Goal: Navigation & Orientation: Find specific page/section

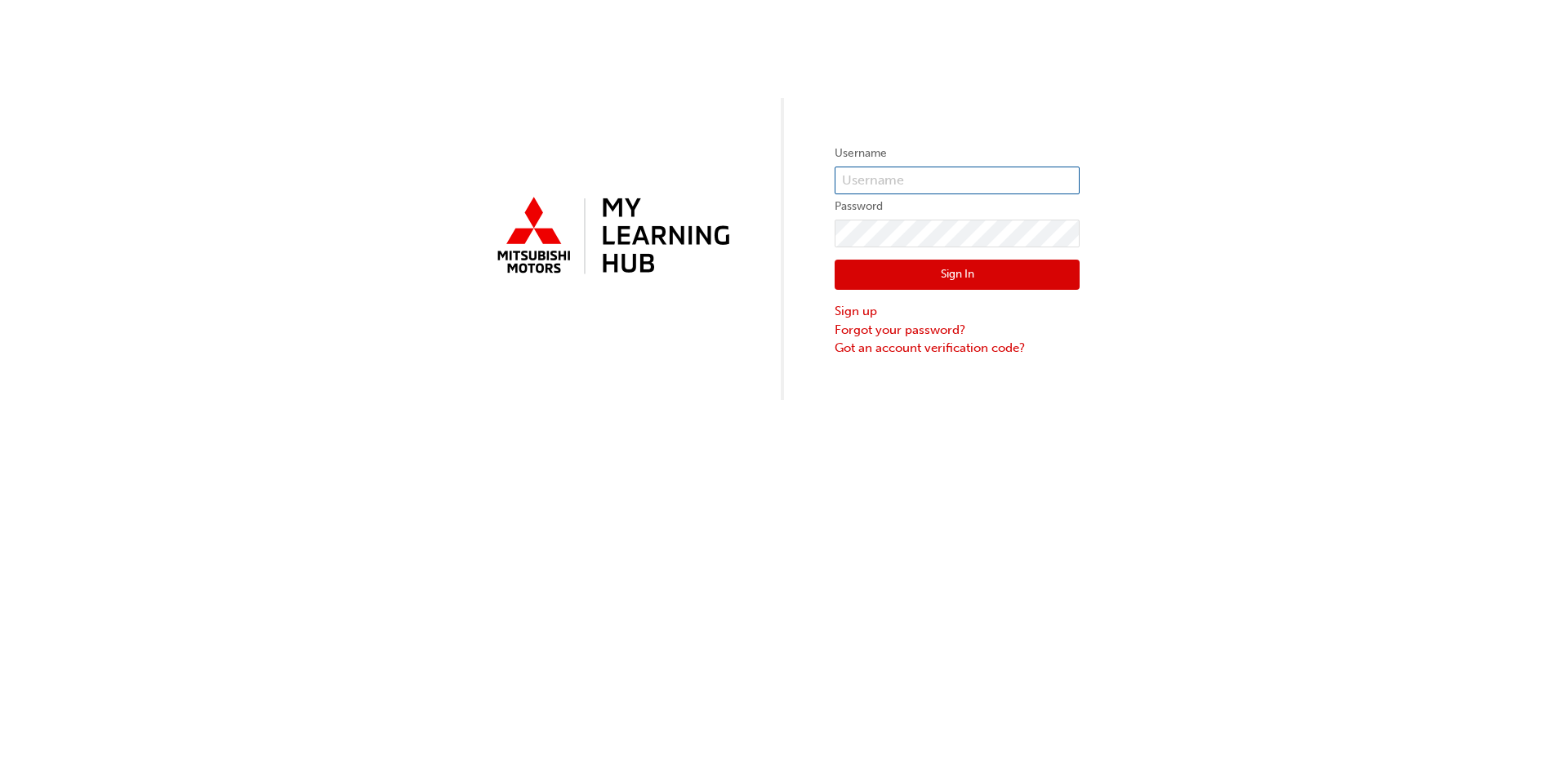
type input "0005503974"
click at [949, 299] on div "Sign In Sign up Forgot your password? Got an account verification code?" at bounding box center [957, 302] width 245 height 110
click at [958, 281] on button "Sign In" at bounding box center [957, 275] width 245 height 31
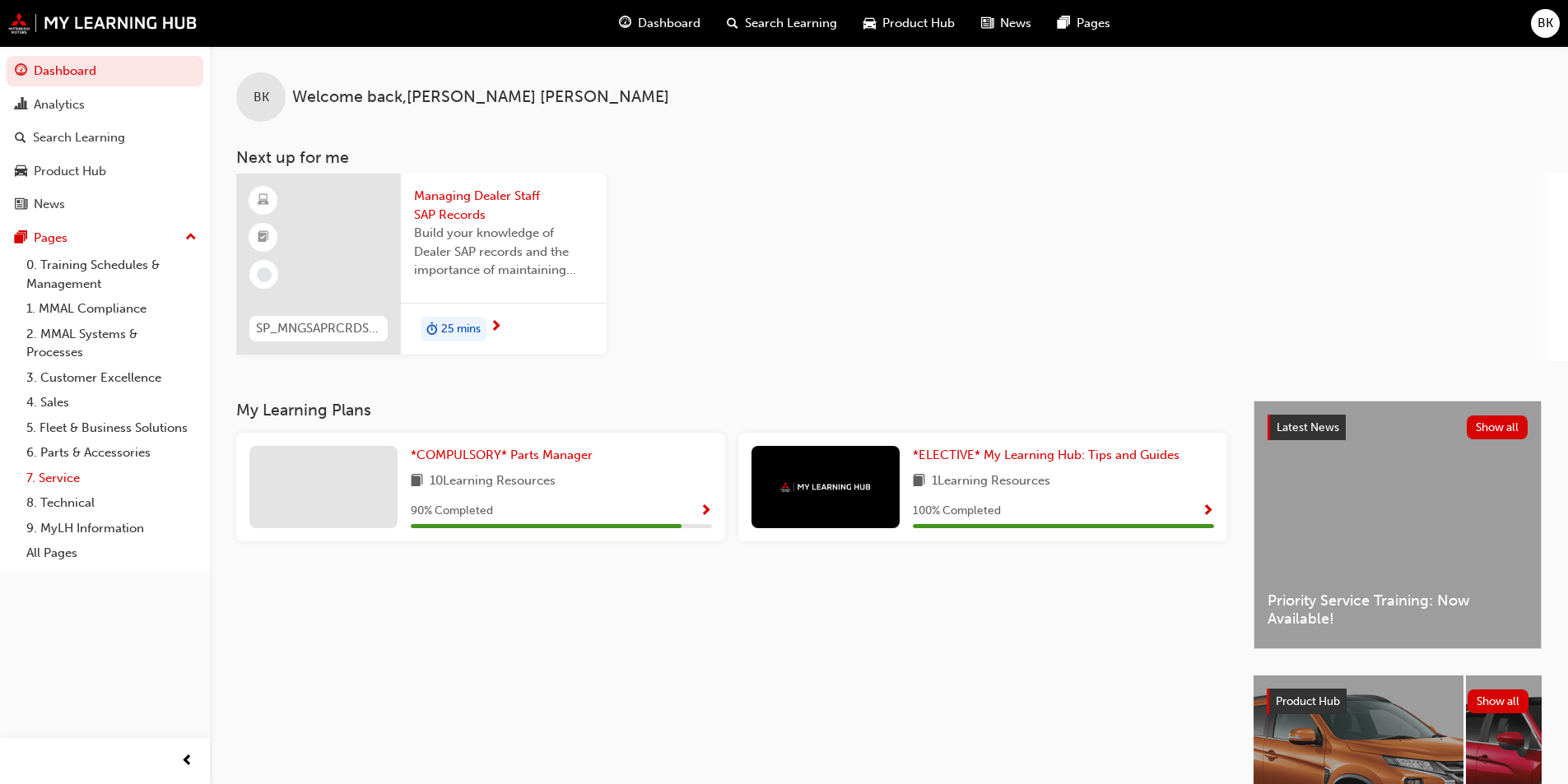
click at [97, 482] on link "7. Service" at bounding box center [111, 478] width 183 height 25
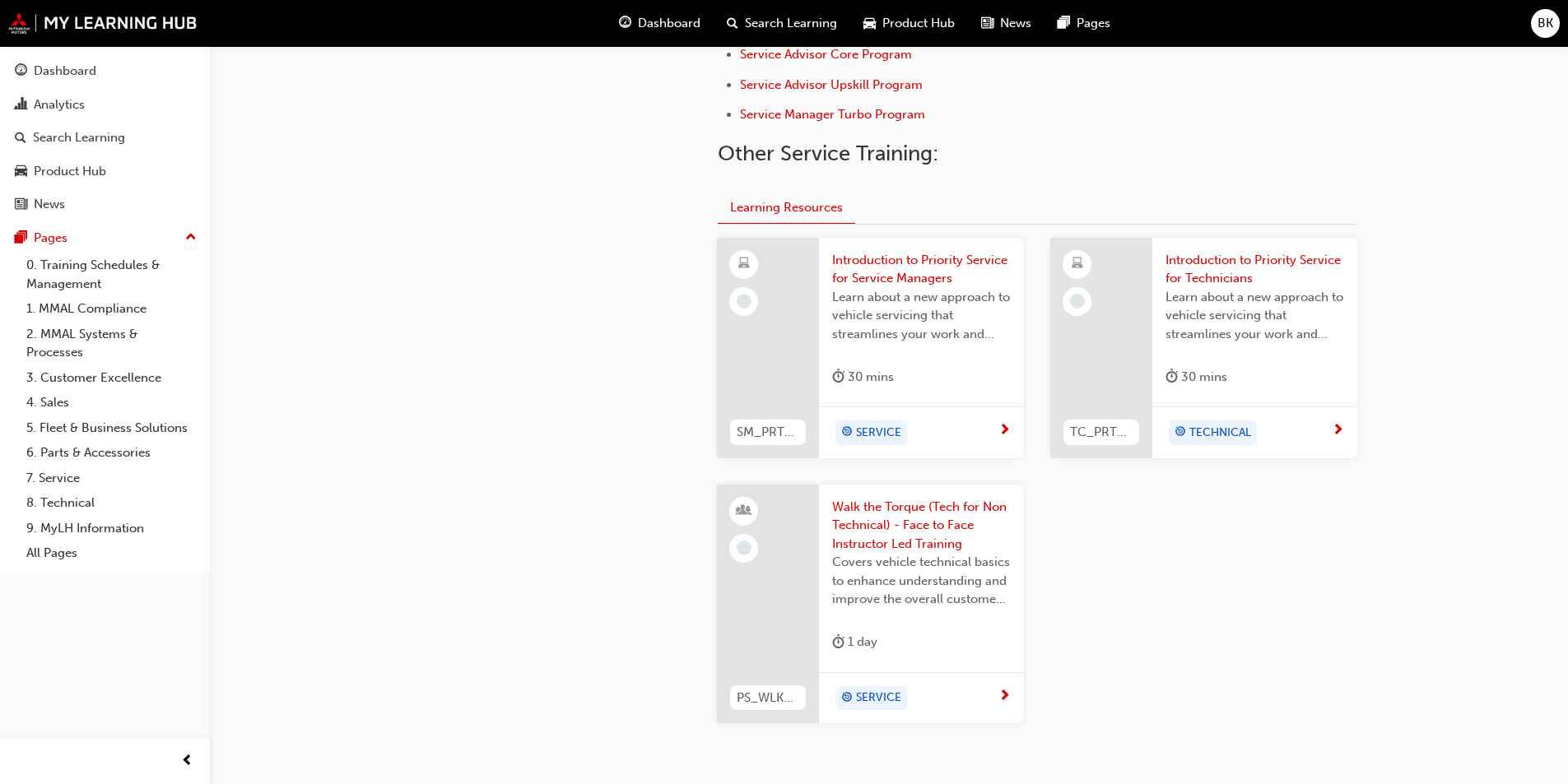
scroll to position [275, 0]
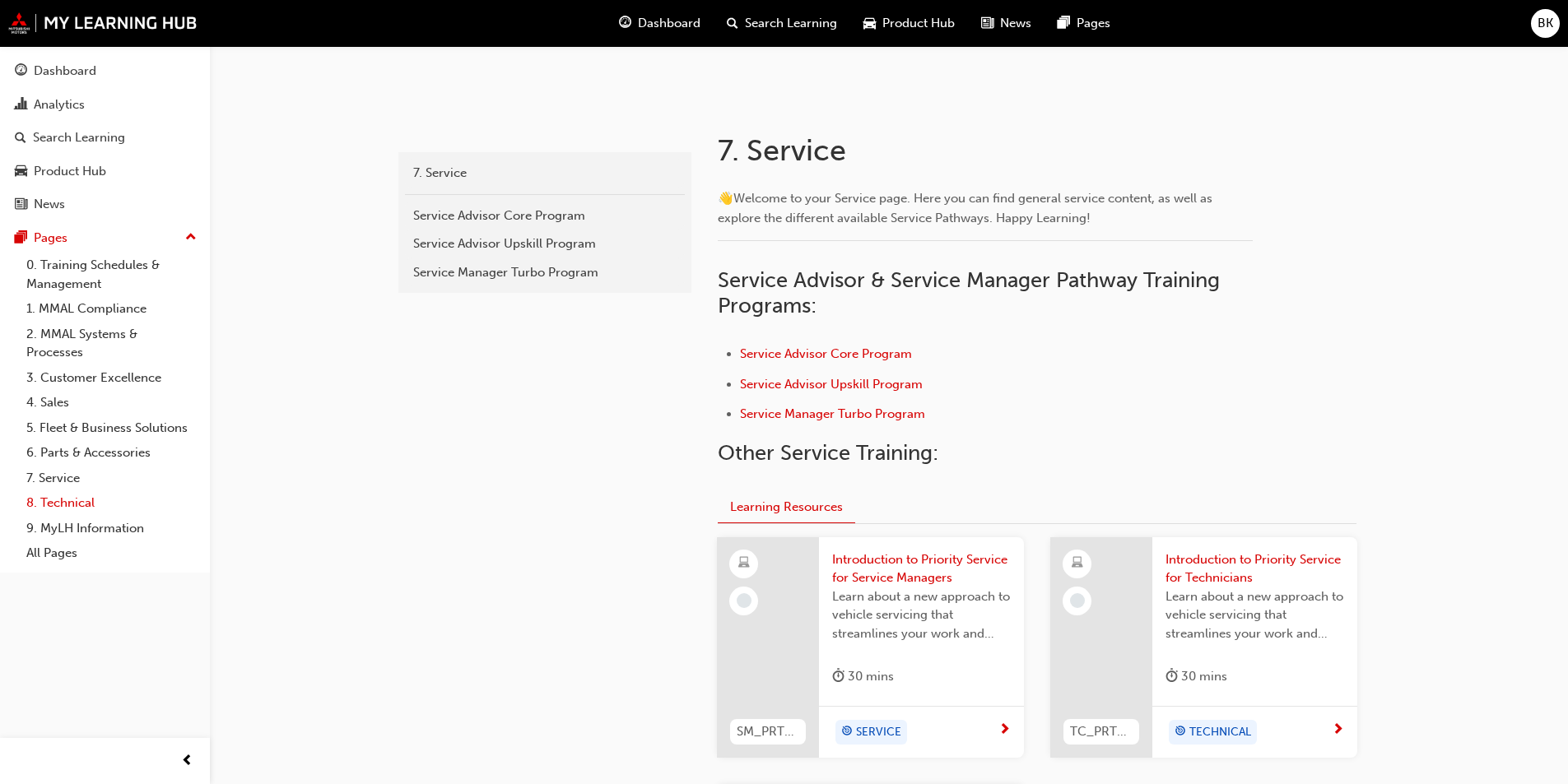
click at [81, 510] on link "8. Technical" at bounding box center [111, 503] width 183 height 25
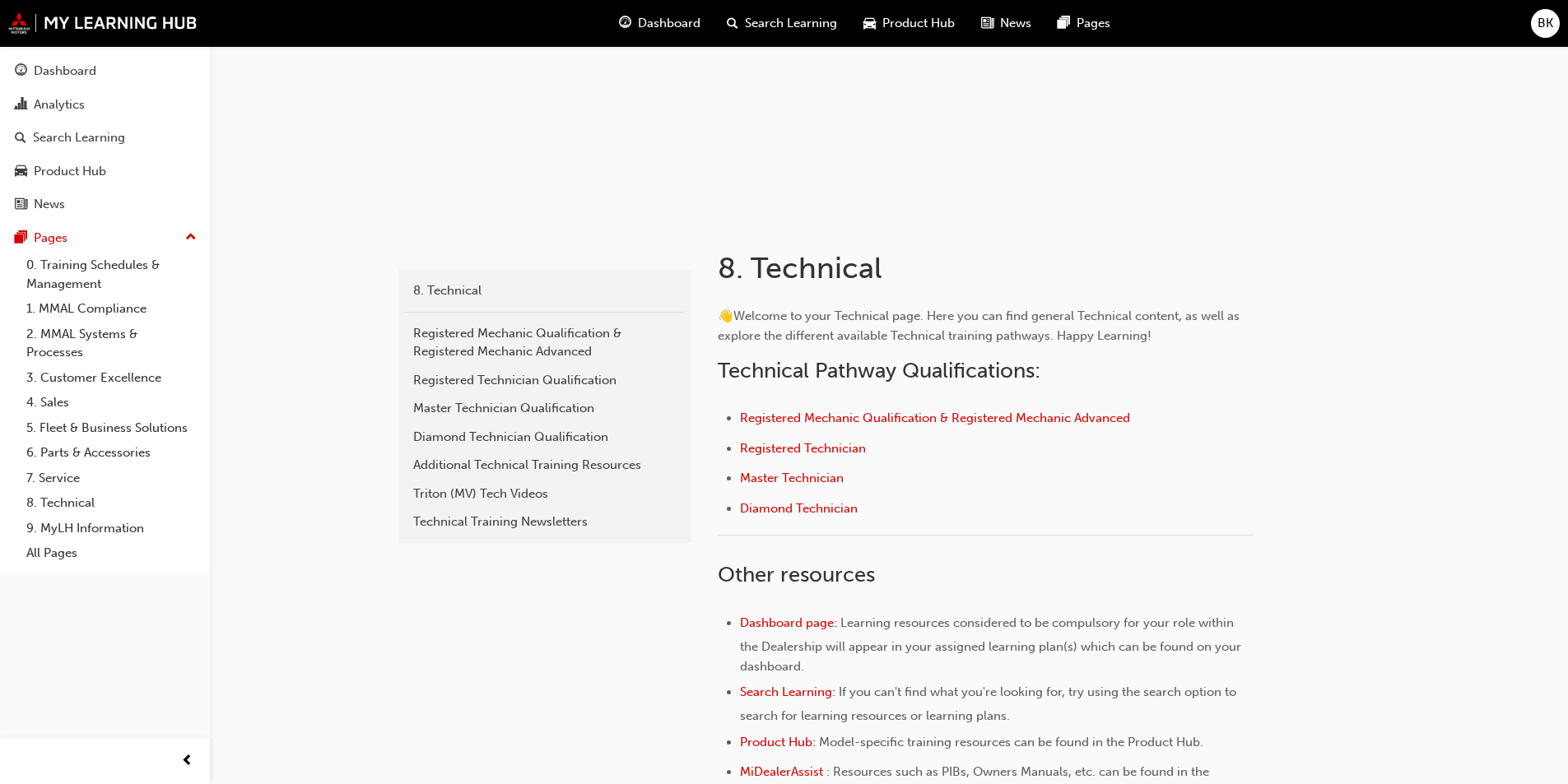
scroll to position [165, 0]
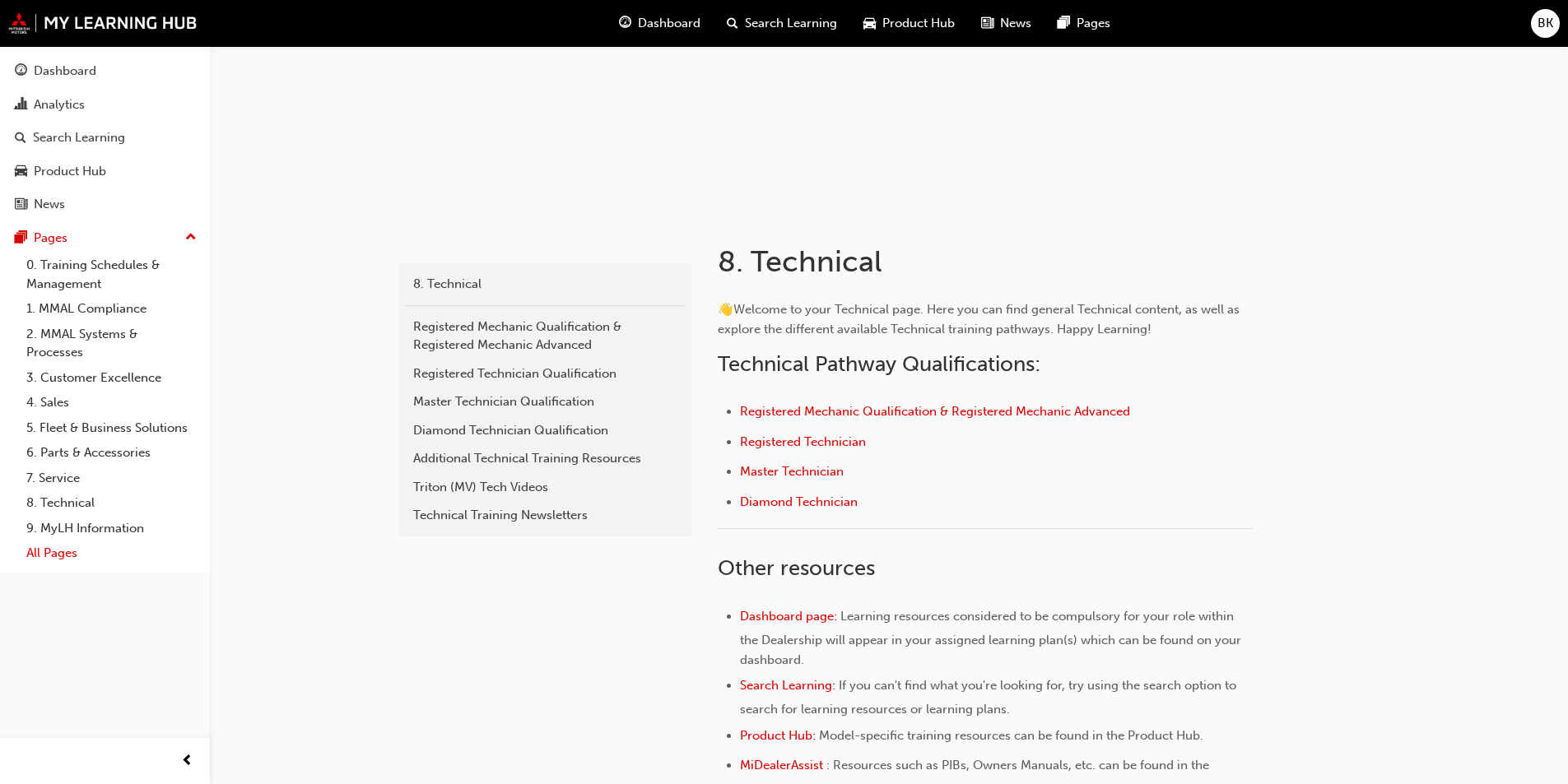
click at [66, 551] on link "All Pages" at bounding box center [111, 553] width 183 height 25
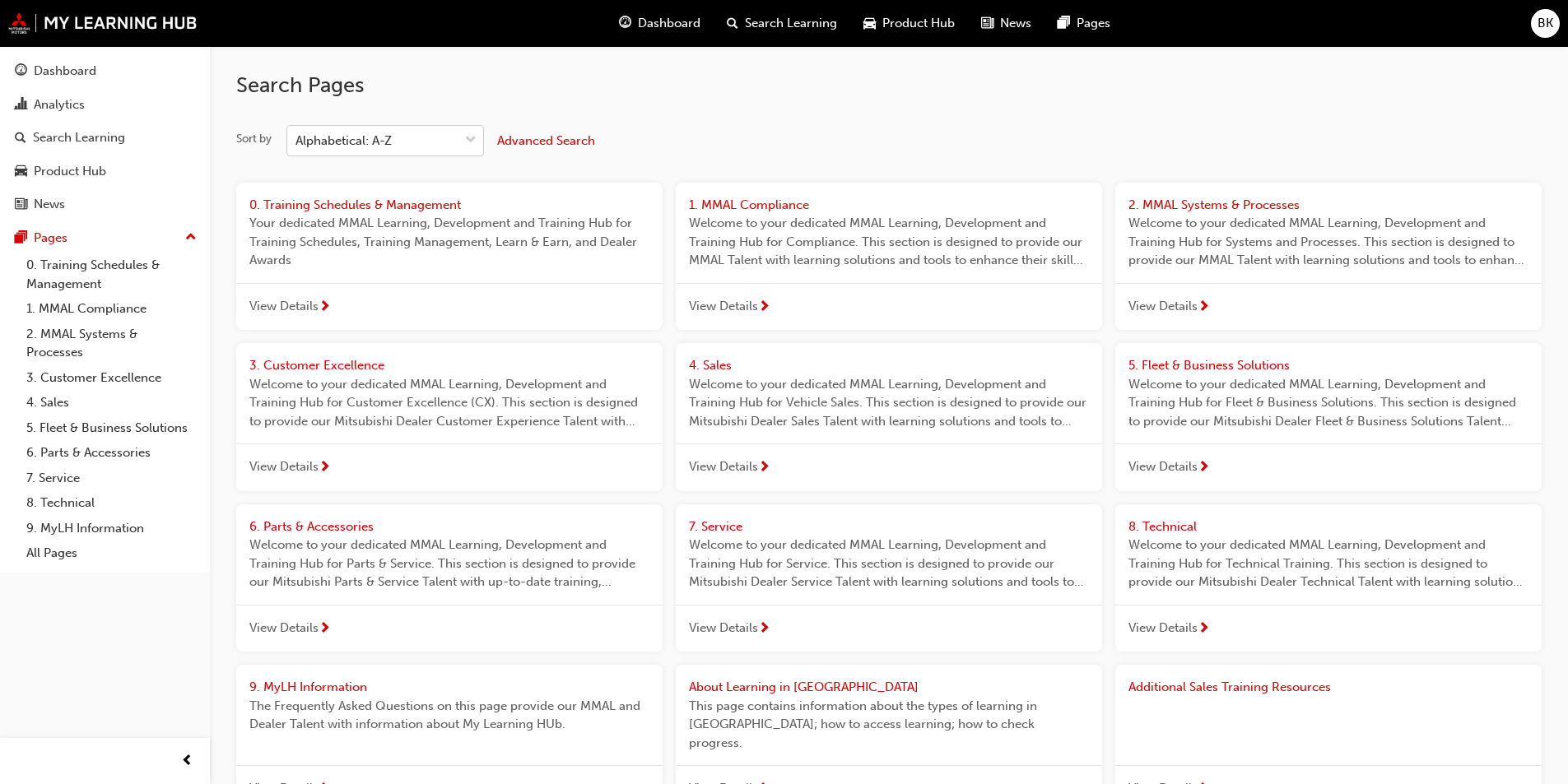
click at [417, 127] on div "Alphabetical: A-Z" at bounding box center [373, 142] width 172 height 29
click at [297, 133] on input "Sort by Alphabetical: A-Z" at bounding box center [297, 140] width 2 height 14
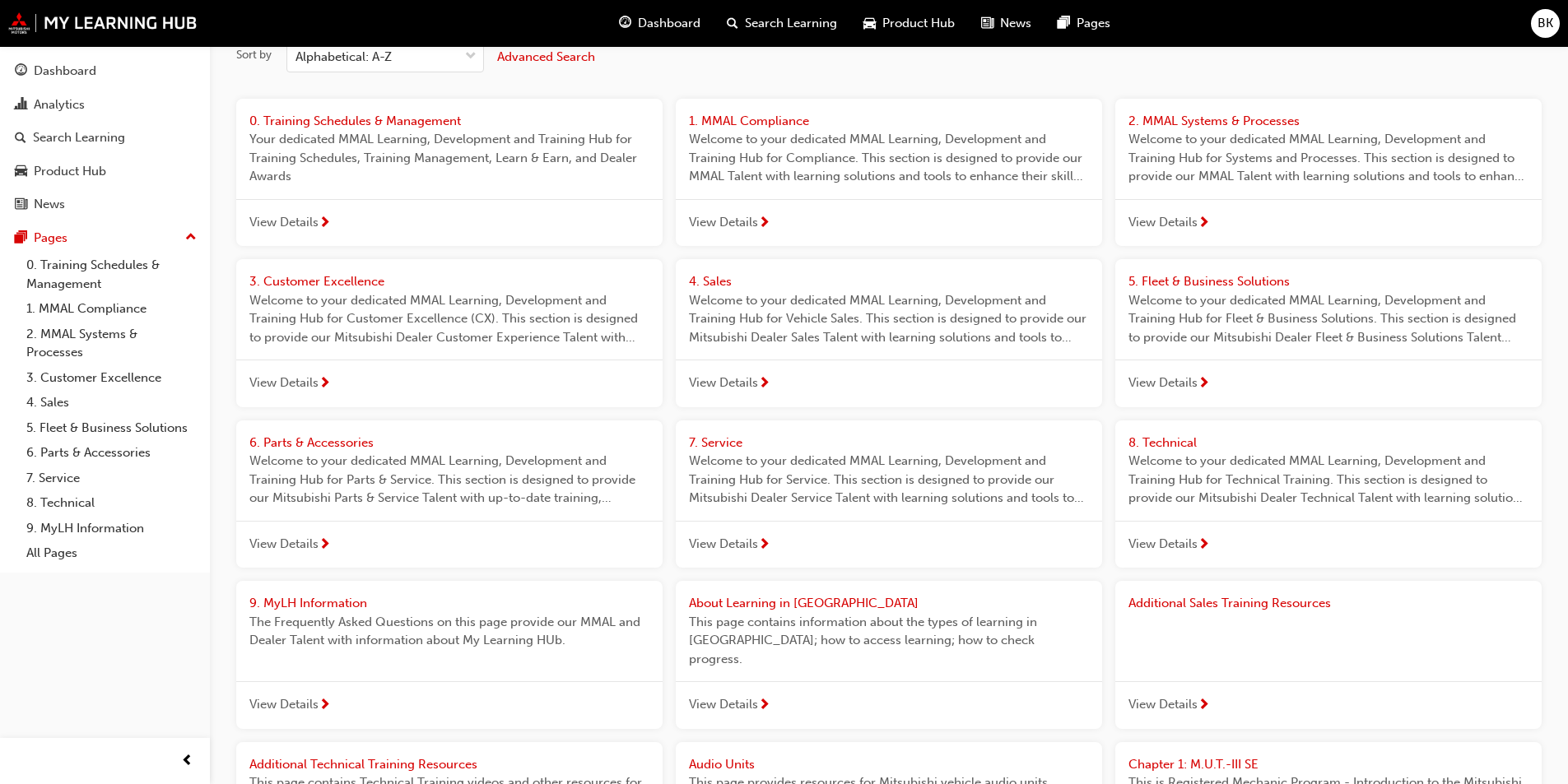
scroll to position [82, 0]
